Goal: Task Accomplishment & Management: Manage account settings

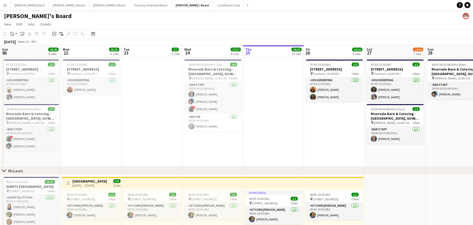
scroll to position [0, 121]
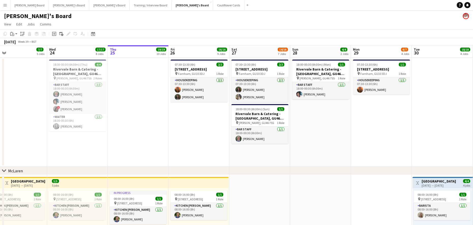
drag, startPoint x: 347, startPoint y: 137, endPoint x: 318, endPoint y: 136, distance: 28.8
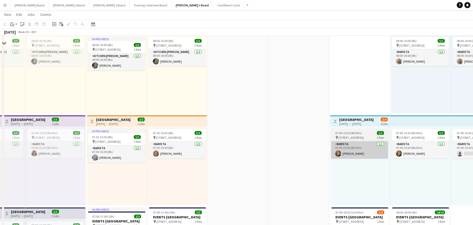
scroll to position [170, 0]
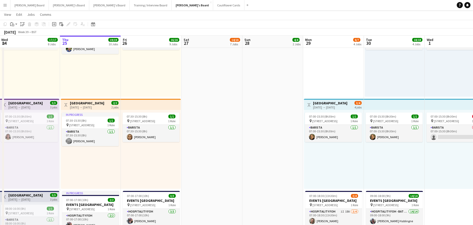
drag, startPoint x: 356, startPoint y: 142, endPoint x: 133, endPoint y: 138, distance: 223.1
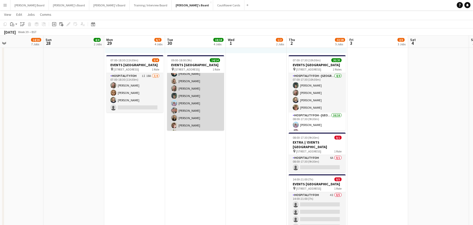
scroll to position [0, 0]
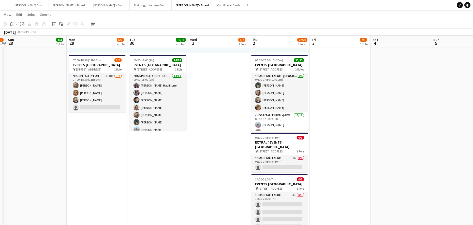
drag, startPoint x: 251, startPoint y: 135, endPoint x: 188, endPoint y: 136, distance: 62.8
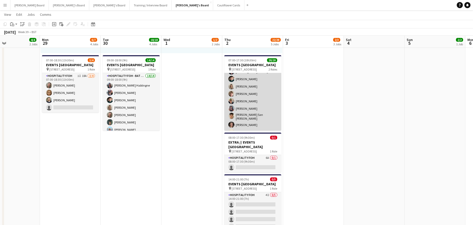
click at [254, 113] on app-card-role "Hospitality FOH - [PERSON_NAME] 16/16 08:00-17:30 (9h30m) [PERSON_NAME] [PERSON…" at bounding box center [252, 109] width 57 height 129
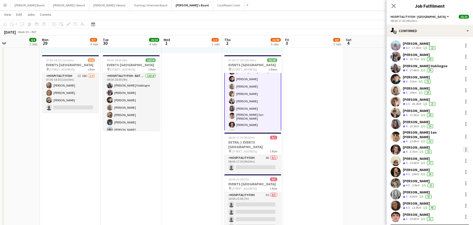
scroll to position [19, 0]
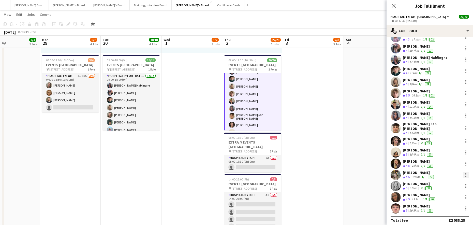
click at [464, 172] on div at bounding box center [466, 175] width 6 height 6
click at [419, 174] on div at bounding box center [236, 112] width 473 height 225
click at [417, 175] on div "3.9km" at bounding box center [416, 177] width 10 height 4
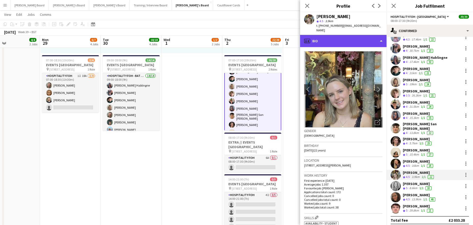
click at [323, 41] on div "profile Bio" at bounding box center [343, 41] width 86 height 12
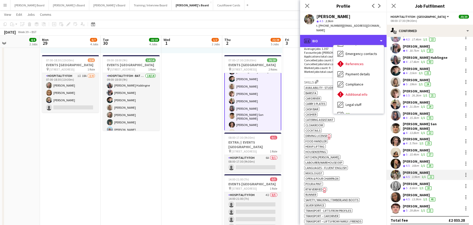
scroll to position [78, 0]
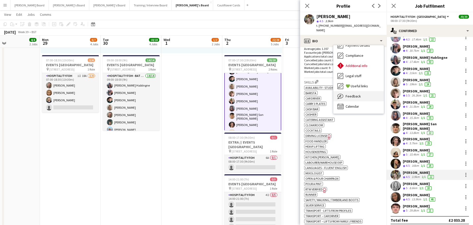
click at [355, 98] on span "Feedback" at bounding box center [353, 96] width 15 height 5
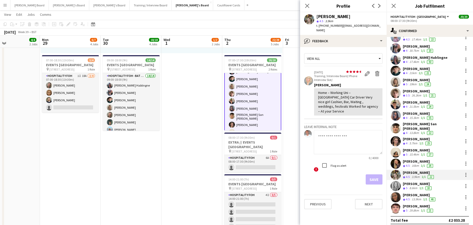
click at [336, 138] on textarea at bounding box center [348, 142] width 69 height 24
type textarea "**********"
click at [375, 177] on button "Save" at bounding box center [374, 179] width 17 height 10
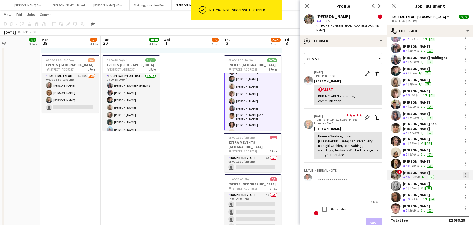
click at [465, 174] on div at bounding box center [465, 174] width 1 height 1
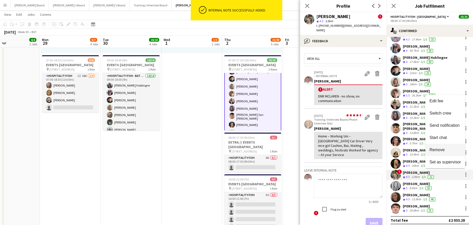
click at [448, 148] on span "Remove" at bounding box center [446, 150] width 32 height 5
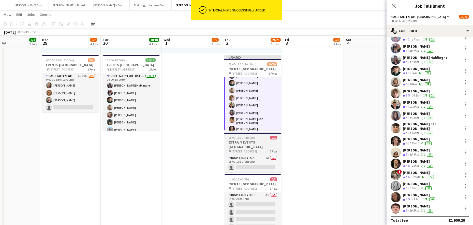
drag, startPoint x: 183, startPoint y: 141, endPoint x: 232, endPoint y: 138, distance: 50.0
click at [183, 141] on app-date-cell "08:00-16:00 (8h) 1/1 pin Woking, GU21 4YH 1 Role Barista [DATE] 08:00-16:00 (8h…" at bounding box center [192, 96] width 61 height 455
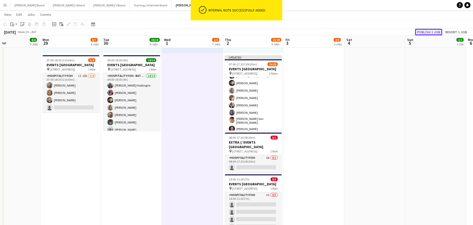
click at [426, 32] on button "Publish 1 job" at bounding box center [428, 32] width 27 height 7
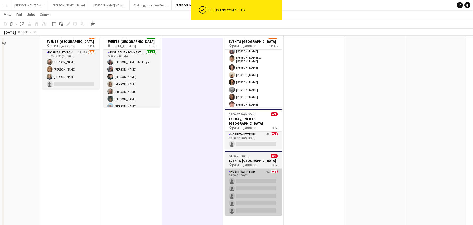
scroll to position [339, 0]
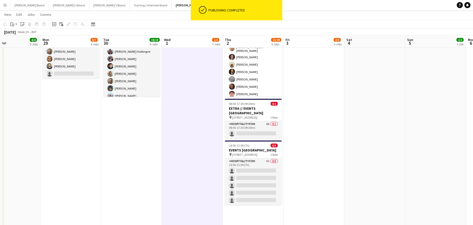
click at [265, 189] on app-card-role "Hospitality FOH 4I 0/5 14:00-21:00 (7h) single-neutral-actions single-neutral-a…" at bounding box center [253, 181] width 57 height 47
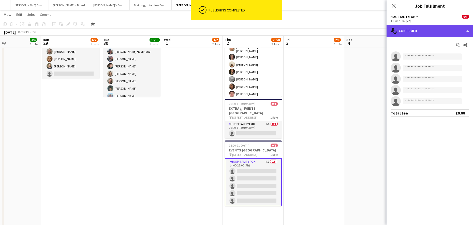
click at [415, 32] on div "single-neutral-actions-check-2 Confirmed" at bounding box center [430, 31] width 86 height 12
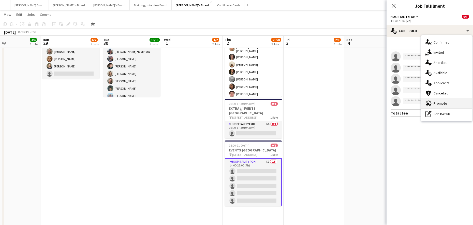
click at [438, 107] on div "advertising-megaphone Promote" at bounding box center [446, 103] width 50 height 10
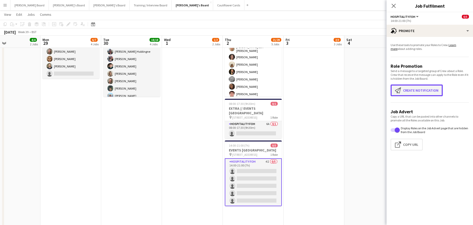
click at [423, 90] on button "Create notification Create notification" at bounding box center [417, 90] width 52 height 12
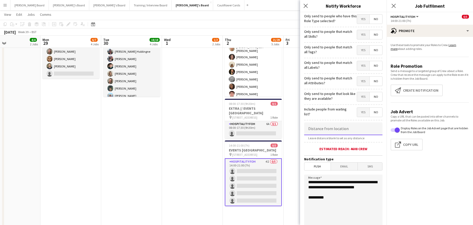
click at [330, 127] on input at bounding box center [343, 128] width 78 height 13
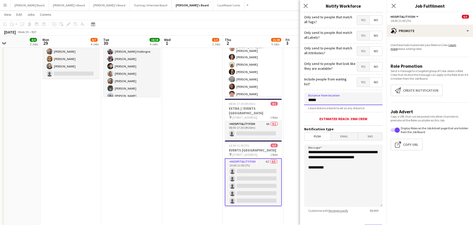
scroll to position [55, 0]
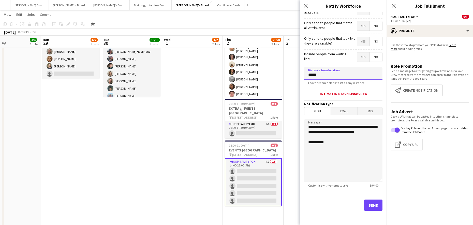
type input "*****"
click at [367, 202] on button "Send" at bounding box center [373, 204] width 18 height 11
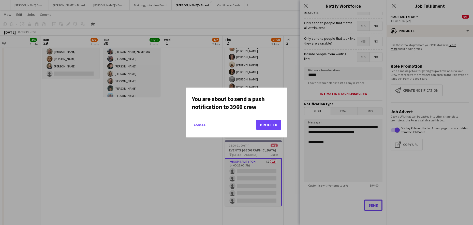
scroll to position [0, 0]
click at [273, 120] on button "Proceed" at bounding box center [268, 125] width 25 height 10
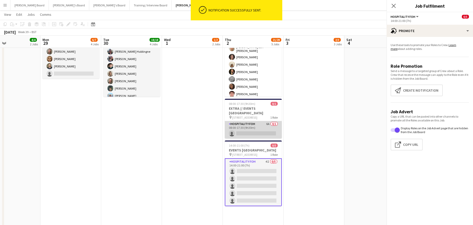
click at [264, 128] on app-card-role "Hospitality FOH 6A 0/1 08:00-17:30 (9h30m) single-neutral-actions" at bounding box center [253, 129] width 57 height 17
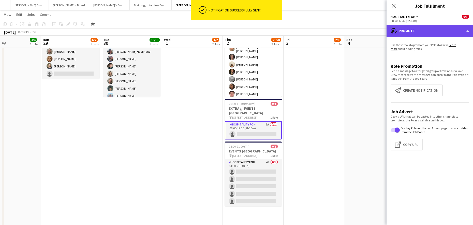
click at [417, 34] on div "advertising-megaphone Promote" at bounding box center [430, 31] width 86 height 12
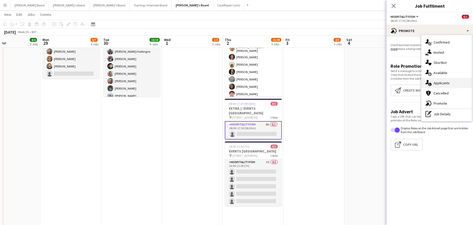
click at [441, 86] on div "single-neutral-actions-information Applicants" at bounding box center [446, 83] width 50 height 10
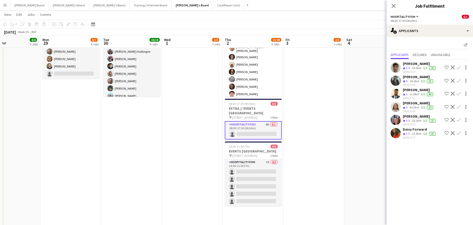
click at [459, 106] on app-icon "Confirm" at bounding box center [459, 107] width 4 height 4
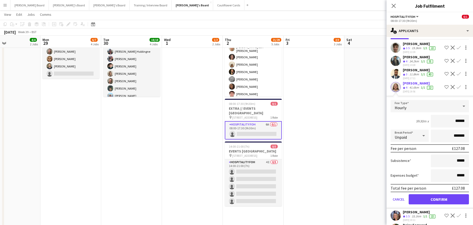
scroll to position [35, 0]
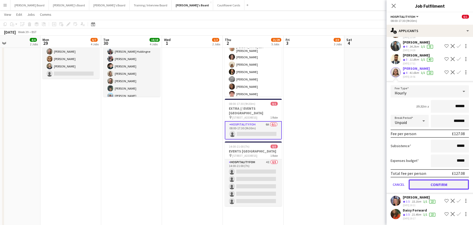
click at [427, 188] on button "Confirm" at bounding box center [439, 184] width 60 height 10
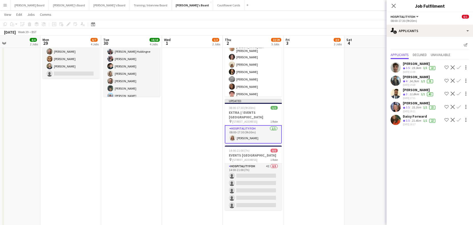
scroll to position [0, 0]
click at [240, 125] on app-card-role "Hospitality FOH [DATE] 08:00-17:30 (9h30m) [PERSON_NAME]" at bounding box center [253, 134] width 57 height 18
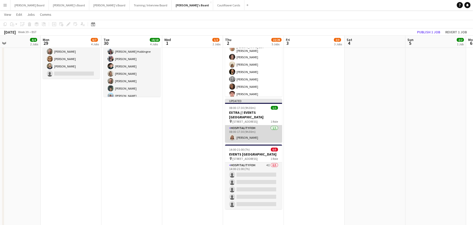
click at [244, 131] on app-card-role "Hospitality FOH [DATE] 08:00-17:30 (9h30m) [PERSON_NAME]" at bounding box center [253, 133] width 57 height 17
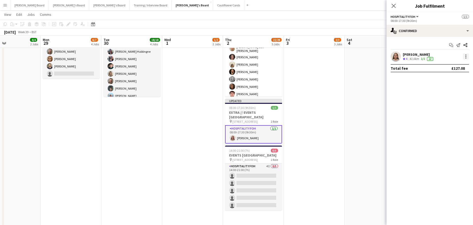
click at [467, 56] on div at bounding box center [466, 56] width 6 height 6
click at [449, 80] on span "Switch crew" at bounding box center [444, 78] width 22 height 4
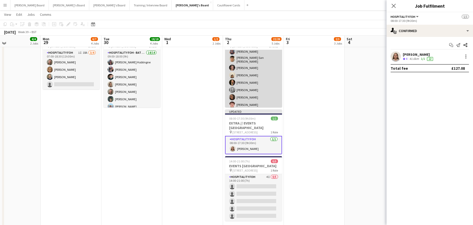
click at [266, 73] on app-card-role "Hospitality FOH - [PERSON_NAME] 6I 35A 15/16 08:00-17:30 (9h30m) [PERSON_NAME] …" at bounding box center [253, 52] width 57 height 129
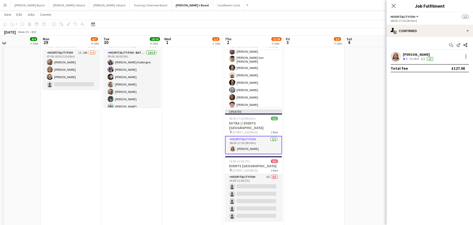
scroll to position [102, 0]
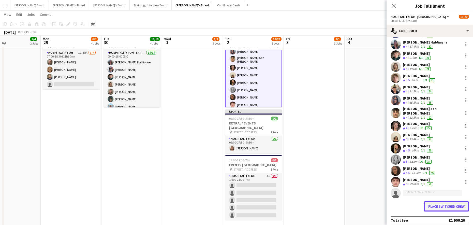
click at [439, 207] on button "Place switched crew" at bounding box center [446, 206] width 45 height 10
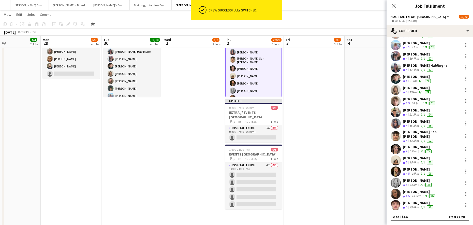
scroll to position [19, 0]
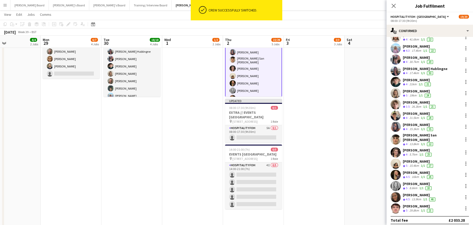
click at [365, 170] on app-date-cell at bounding box center [375, 62] width 61 height 455
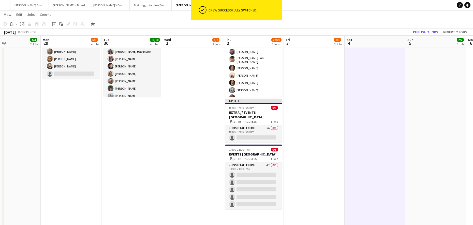
scroll to position [102, 0]
click at [433, 34] on button "Publish 2 jobs" at bounding box center [425, 32] width 29 height 7
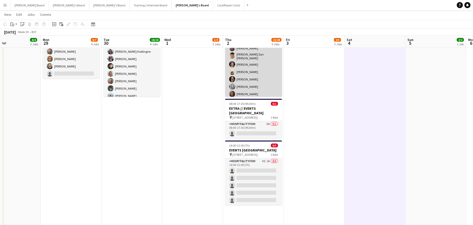
click at [254, 92] on app-card-role "Hospitality FOH - [PERSON_NAME] 16/16 08:00-17:30 (9h30m) [PERSON_NAME] [PERSON…" at bounding box center [253, 41] width 57 height 129
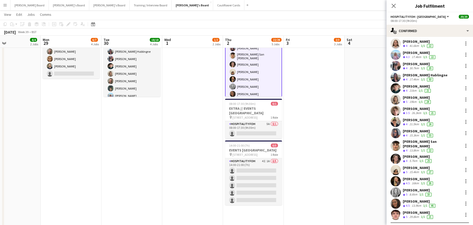
scroll to position [19, 0]
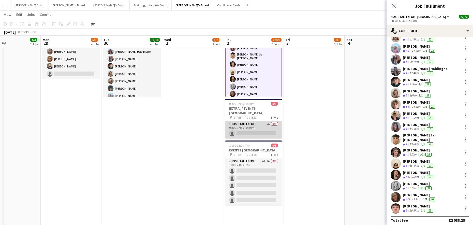
click at [246, 128] on app-card-role "Hospitality FOH 5A 0/1 08:00-17:30 (9h30m) single-neutral-actions" at bounding box center [253, 129] width 57 height 17
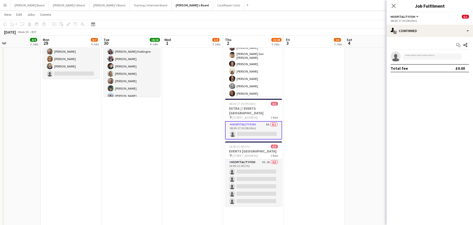
scroll to position [102, 0]
click at [423, 55] on input at bounding box center [432, 56] width 59 height 6
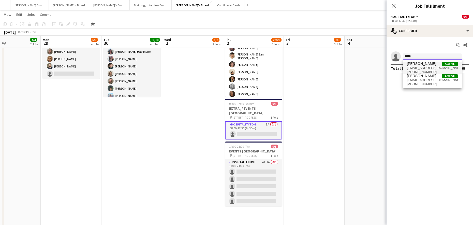
type input "*****"
click at [420, 67] on span "[EMAIL_ADDRESS][DOMAIN_NAME]" at bounding box center [432, 68] width 51 height 4
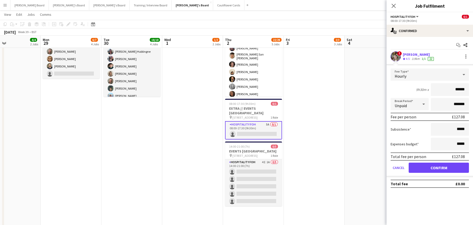
click at [441, 58] on div "! [PERSON_NAME] Crew rating 4.5 3.9km 1/1 22" at bounding box center [430, 56] width 86 height 10
click at [436, 166] on button "Confirm" at bounding box center [439, 168] width 60 height 10
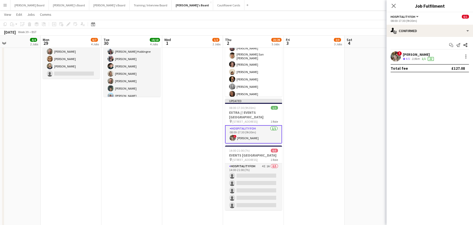
click at [414, 58] on div "3.9km" at bounding box center [416, 59] width 10 height 4
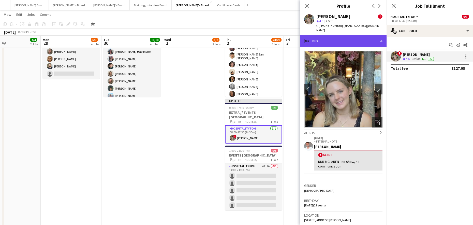
click at [335, 43] on div "profile Bio" at bounding box center [343, 41] width 86 height 12
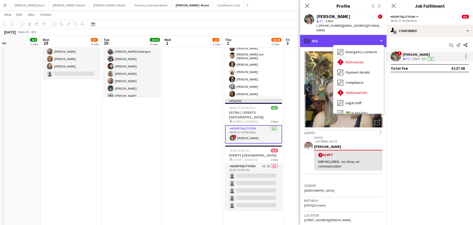
scroll to position [68, 0]
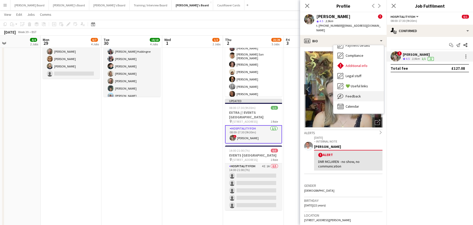
click at [357, 98] on span "Feedback" at bounding box center [353, 96] width 15 height 5
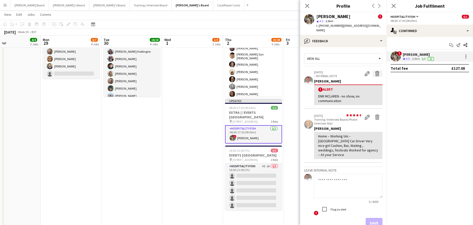
click at [375, 73] on app-icon "Delete alert" at bounding box center [377, 73] width 5 height 5
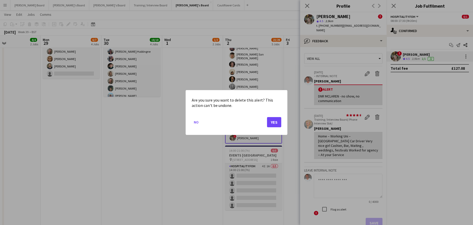
scroll to position [0, 0]
click at [277, 122] on button "Yes" at bounding box center [274, 122] width 14 height 10
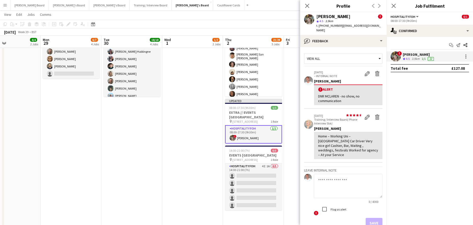
scroll to position [339, 0]
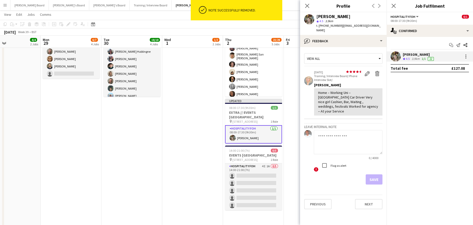
drag, startPoint x: 295, startPoint y: 79, endPoint x: 298, endPoint y: 79, distance: 2.8
click at [295, 79] on app-date-cell "08:00-16:00 (8h) 1/1 pin Woking, GU21 4YH 1 Role Barista [DATE] 08:00-16:00 (8h…" at bounding box center [314, 62] width 61 height 455
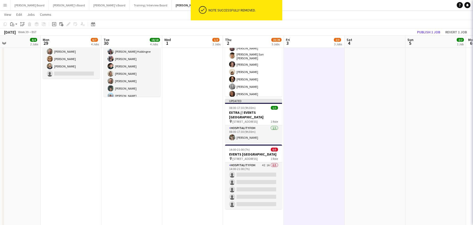
scroll to position [0, 202]
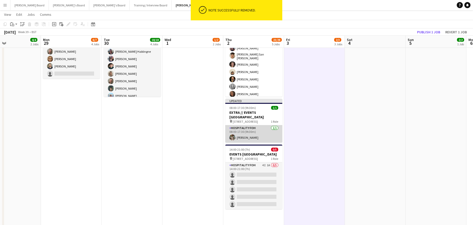
click at [258, 139] on app-card-role "Hospitality FOH [DATE] 08:00-17:30 (9h30m) [PERSON_NAME]" at bounding box center [253, 133] width 57 height 17
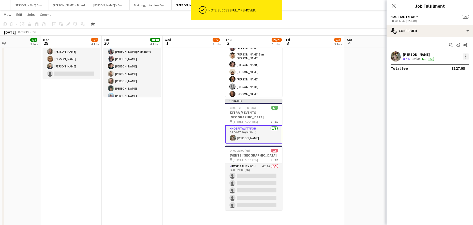
click at [465, 57] on div at bounding box center [466, 56] width 6 height 6
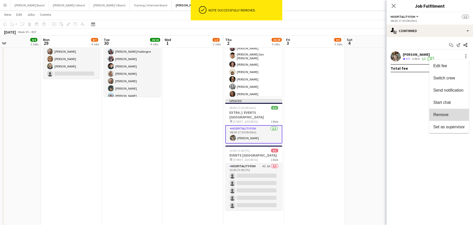
click at [444, 113] on span "Remove" at bounding box center [440, 114] width 15 height 4
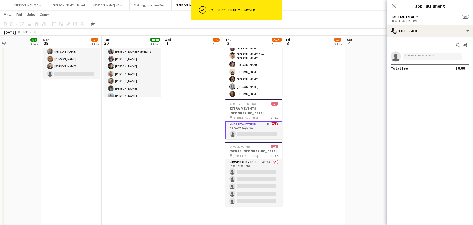
click at [353, 86] on app-date-cell at bounding box center [375, 62] width 61 height 455
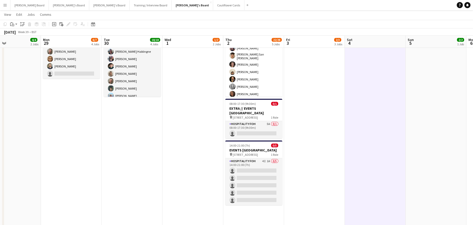
click at [336, 119] on app-date-cell "08:00-16:00 (8h) 1/1 pin Woking, GU21 4YH 1 Role Barista [DATE] 08:00-16:00 (8h…" at bounding box center [314, 62] width 61 height 455
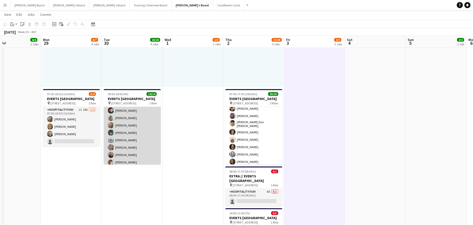
scroll to position [34, 0]
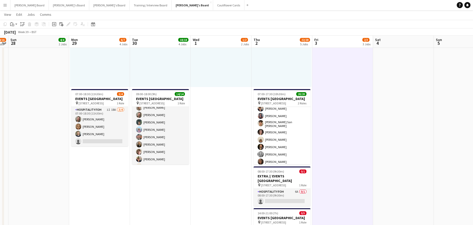
drag, startPoint x: 87, startPoint y: 162, endPoint x: 115, endPoint y: 173, distance: 30.3
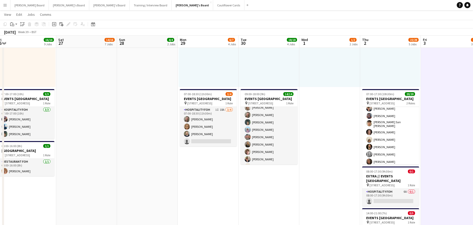
drag, startPoint x: 104, startPoint y: 168, endPoint x: 308, endPoint y: 186, distance: 204.3
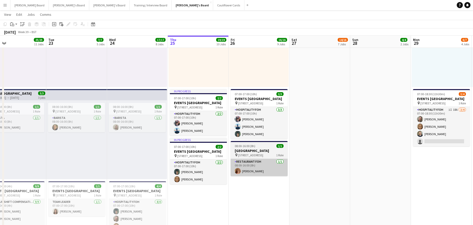
drag, startPoint x: 251, startPoint y: 172, endPoint x: 267, endPoint y: 171, distance: 16.0
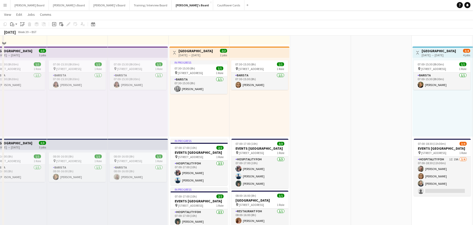
scroll to position [203, 0]
